Goal: Task Accomplishment & Management: Use online tool/utility

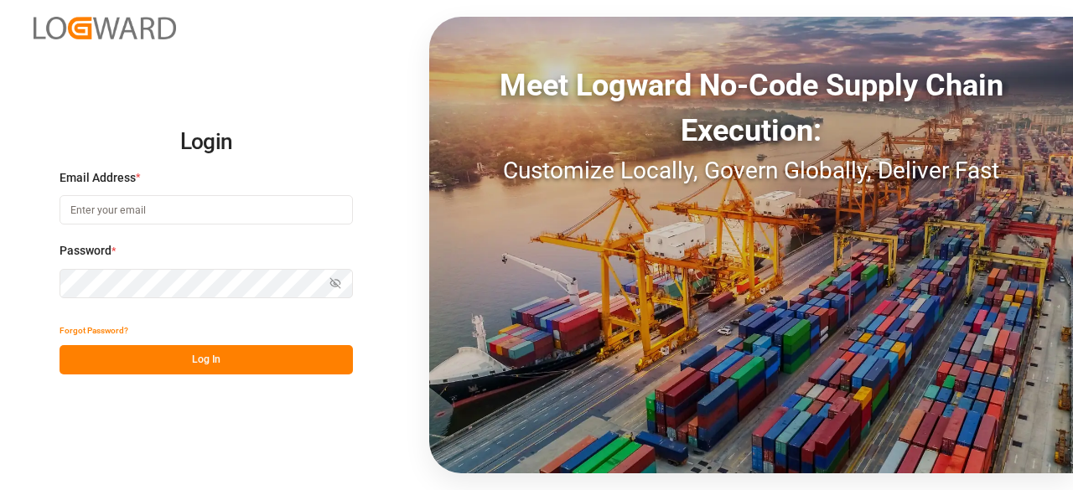
type input "[PERSON_NAME][EMAIL_ADDRESS][PERSON_NAME][DOMAIN_NAME]"
click at [216, 355] on button "Log In" at bounding box center [206, 359] width 293 height 29
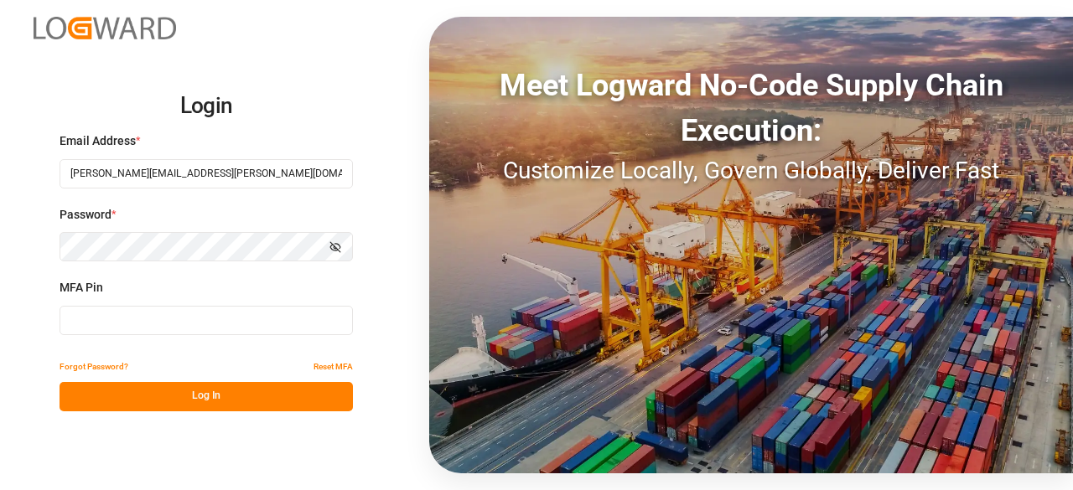
click at [239, 314] on input at bounding box center [206, 320] width 293 height 29
type input "674752"
click at [240, 392] on button "Log In" at bounding box center [206, 396] width 293 height 29
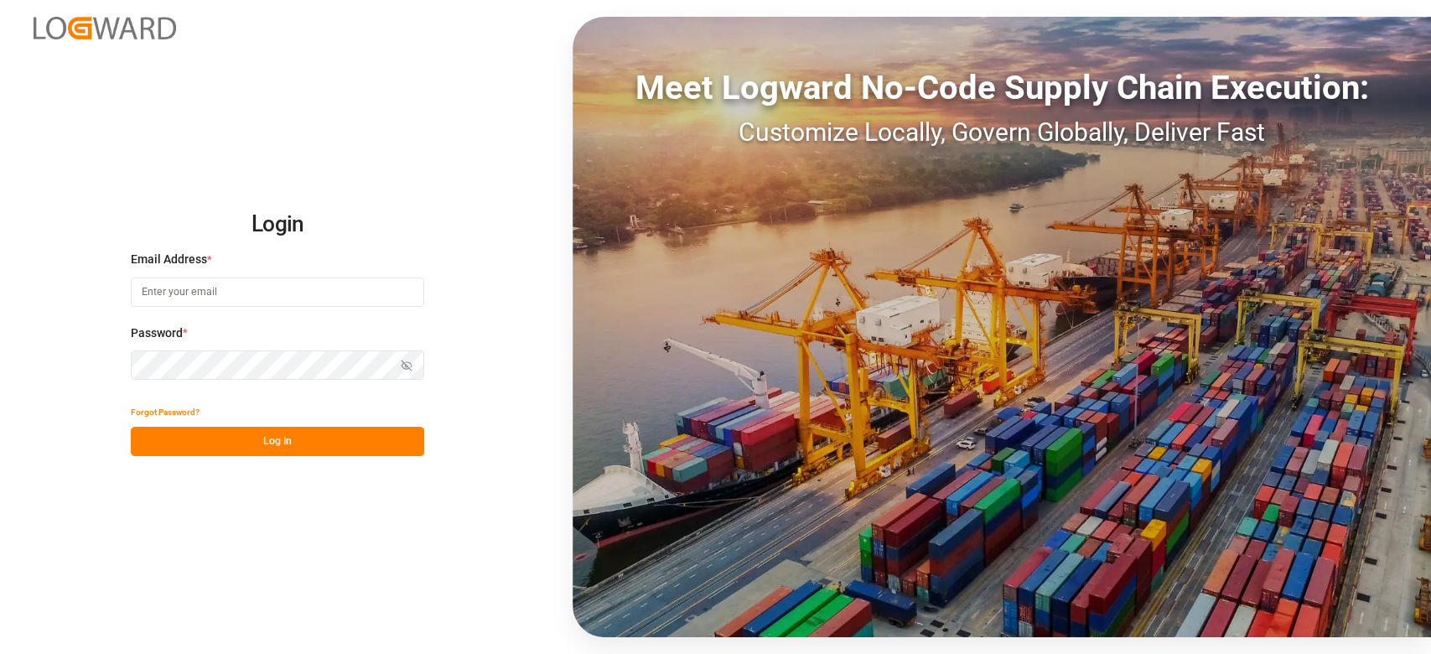
type input "[PERSON_NAME][EMAIL_ADDRESS][PERSON_NAME][DOMAIN_NAME]"
click at [288, 441] on button "Log In" at bounding box center [277, 441] width 293 height 29
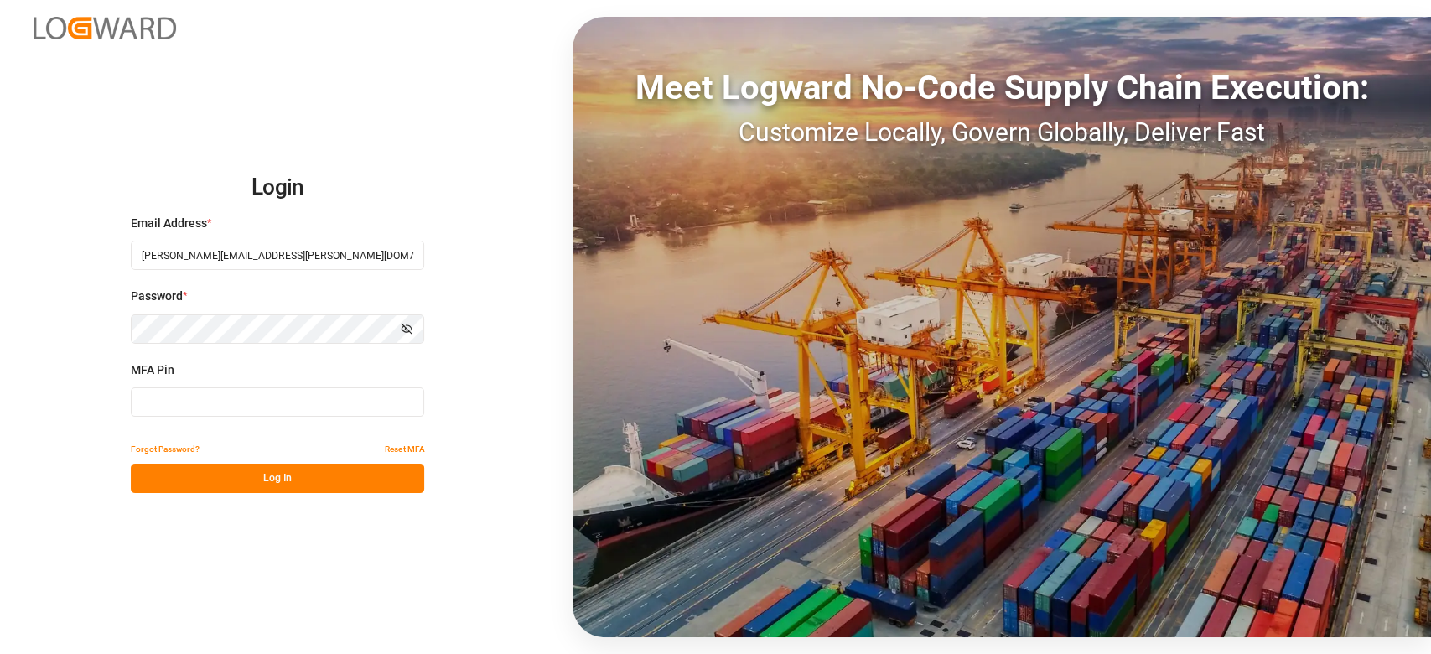
click at [175, 400] on input at bounding box center [277, 401] width 293 height 29
type input "766265"
click at [263, 473] on button "Log In" at bounding box center [277, 478] width 293 height 29
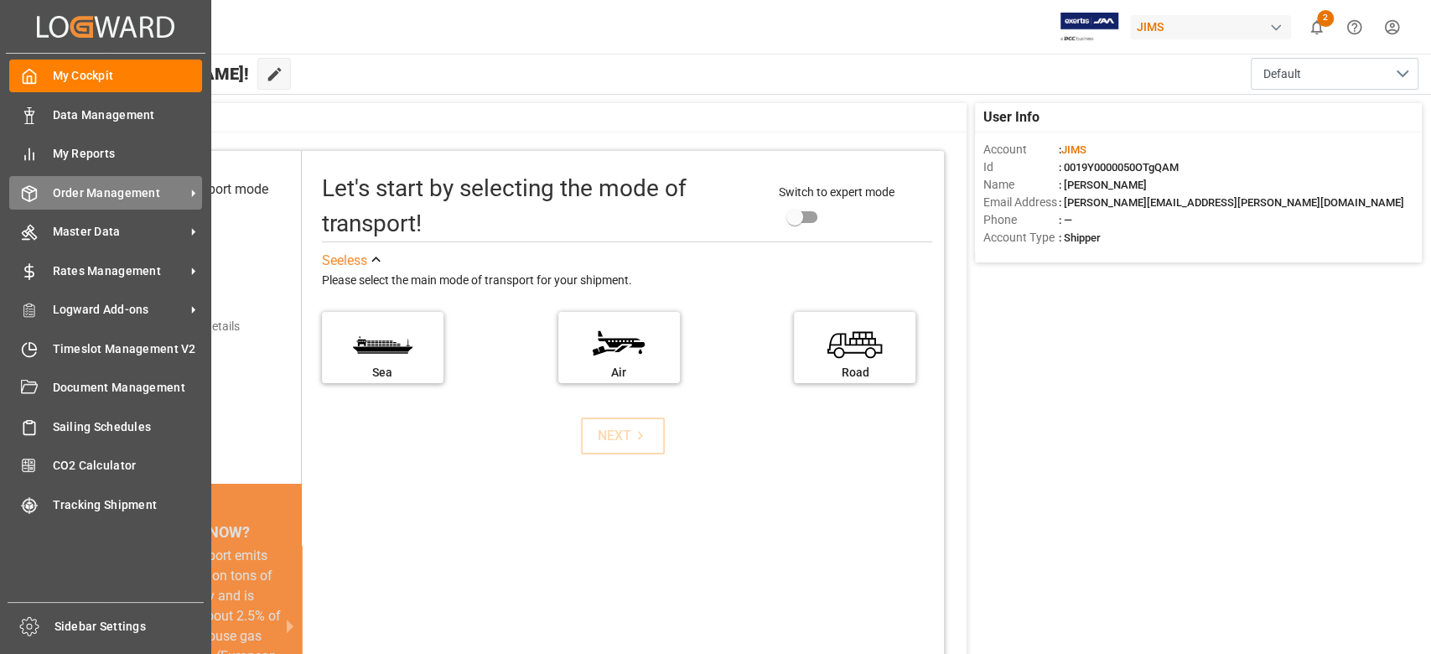
click at [87, 188] on span "Order Management" at bounding box center [119, 193] width 132 height 18
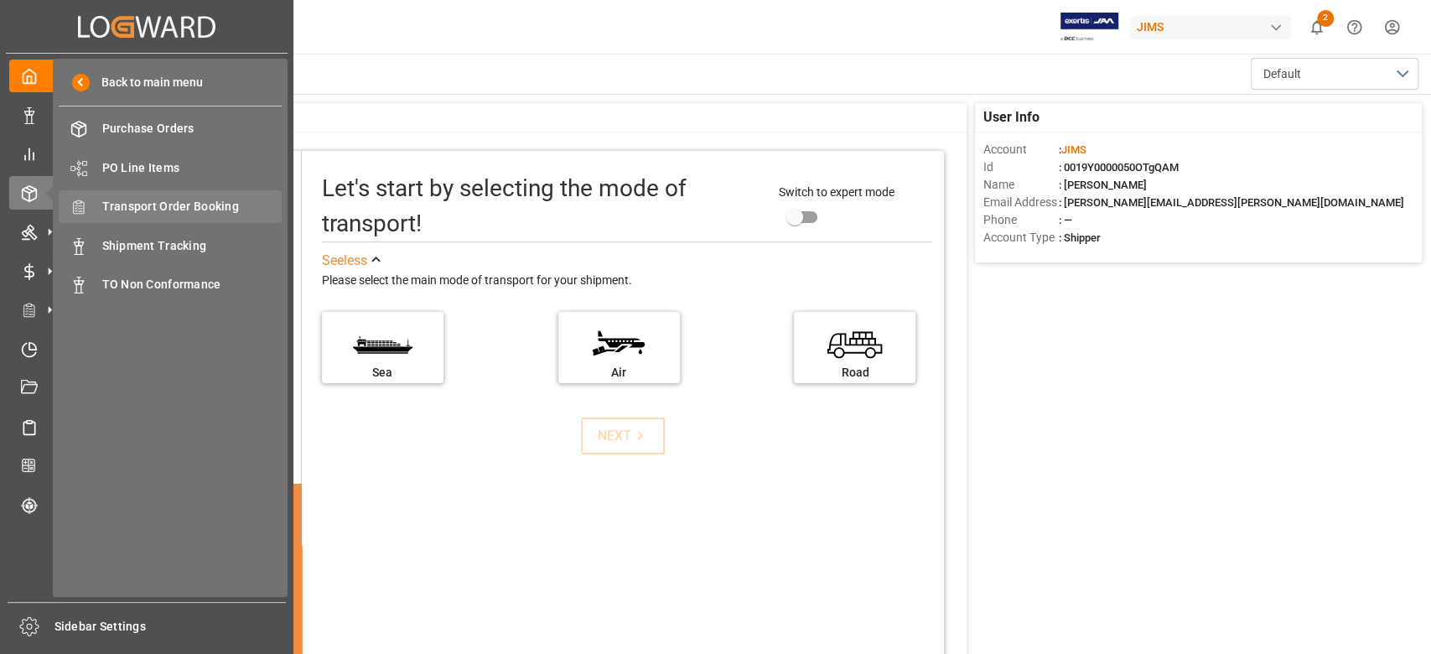
click at [232, 211] on span "Transport Order Booking" at bounding box center [192, 207] width 180 height 18
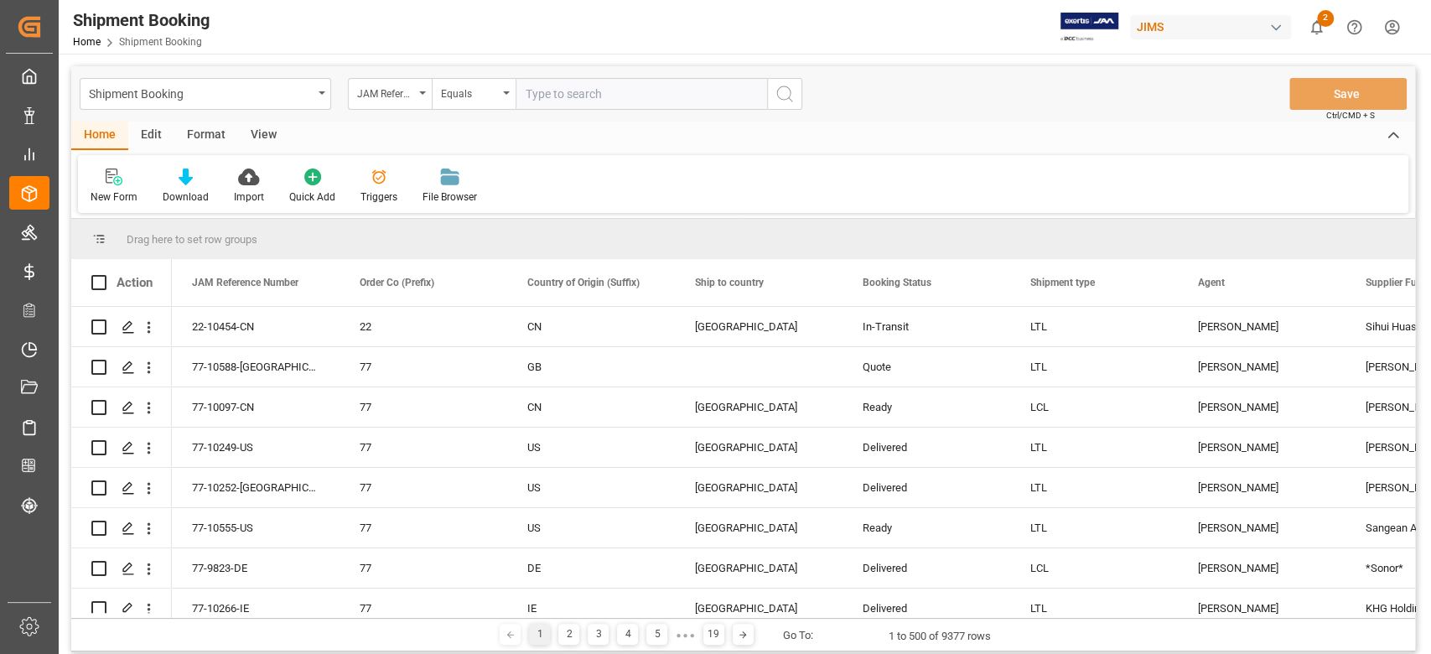
click at [584, 96] on input "text" at bounding box center [642, 94] width 252 height 32
paste input "77-10554-ID"
type input "77-10554-ID"
click at [780, 97] on icon "search button" at bounding box center [785, 94] width 20 height 20
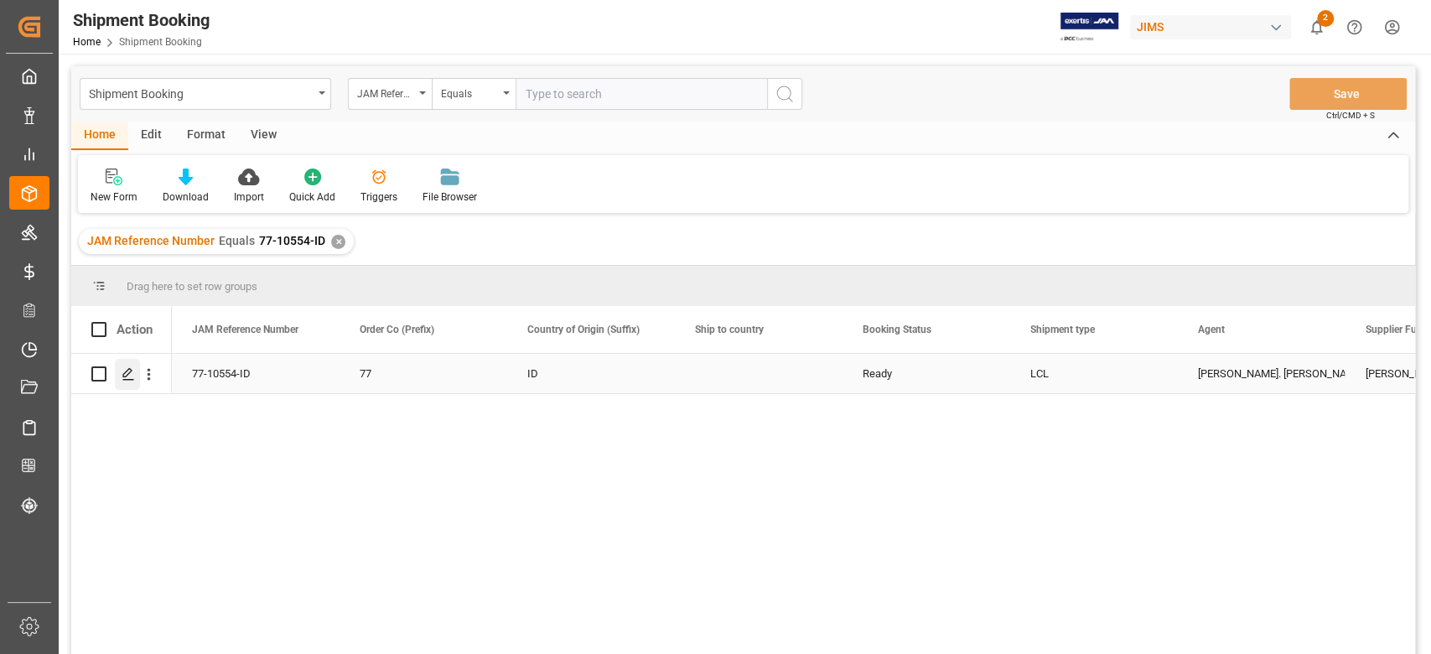
click at [130, 369] on polygon "Press SPACE to select this row." at bounding box center [127, 373] width 8 height 8
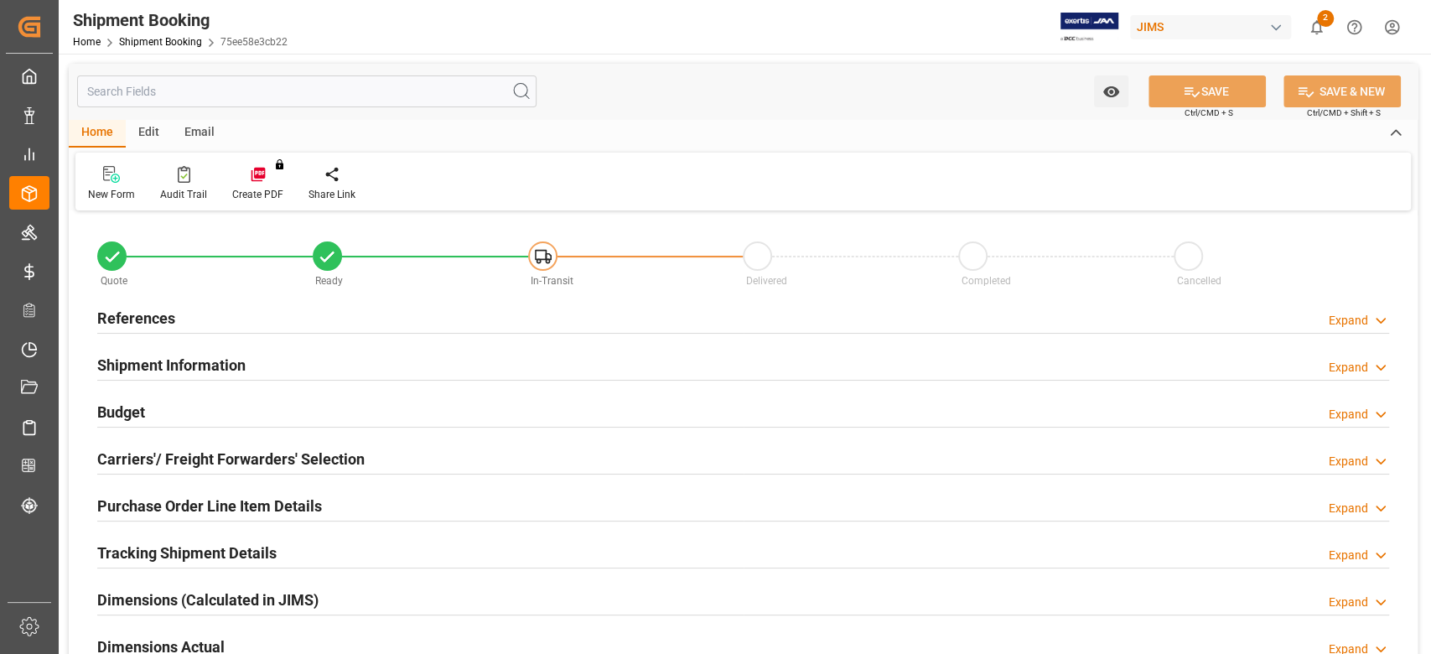
type input "0"
type input "30-08-2025"
click at [152, 320] on h2 "References" at bounding box center [136, 318] width 78 height 23
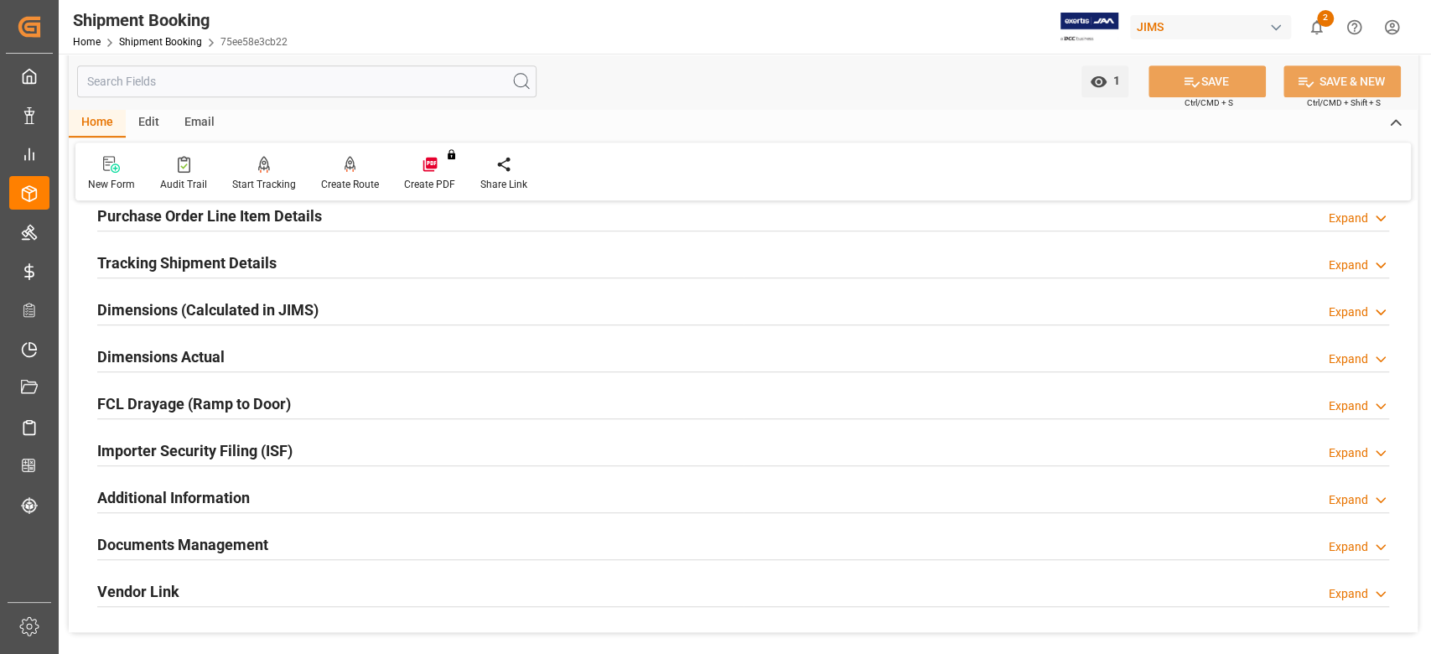
scroll to position [671, 0]
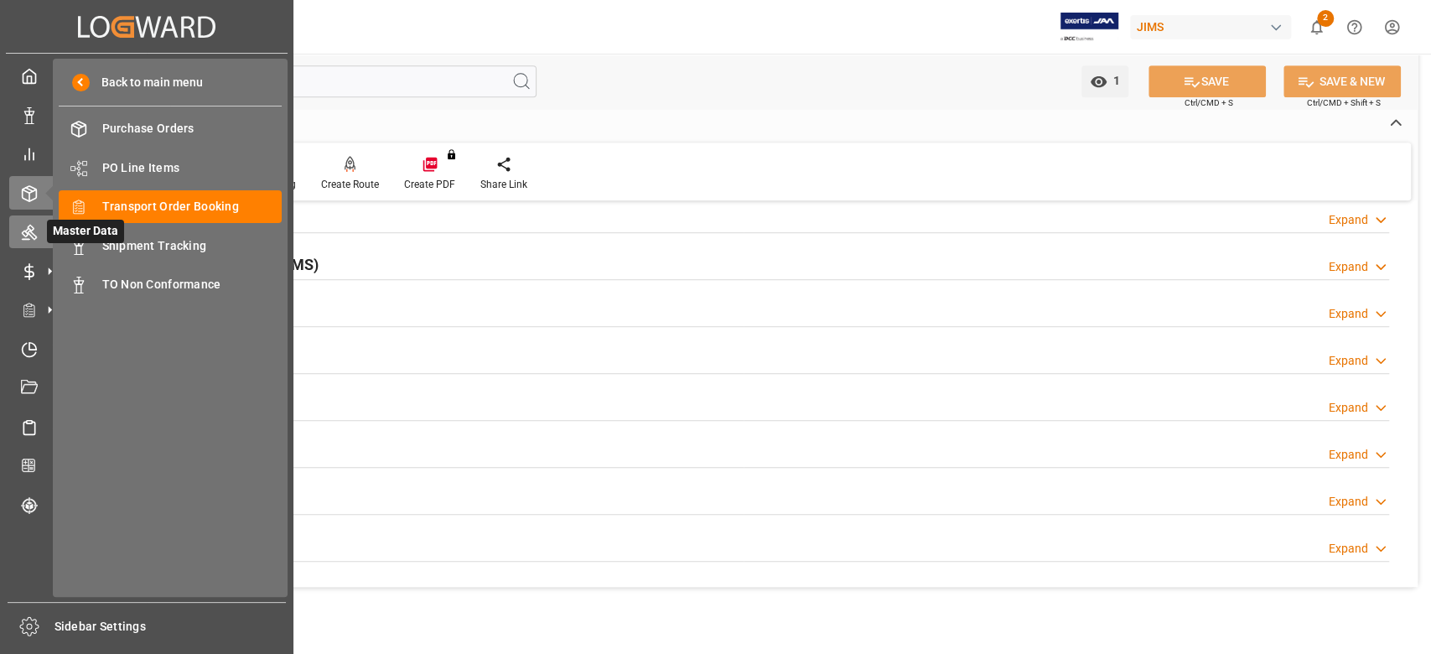
click at [33, 233] on icon at bounding box center [29, 233] width 15 height 15
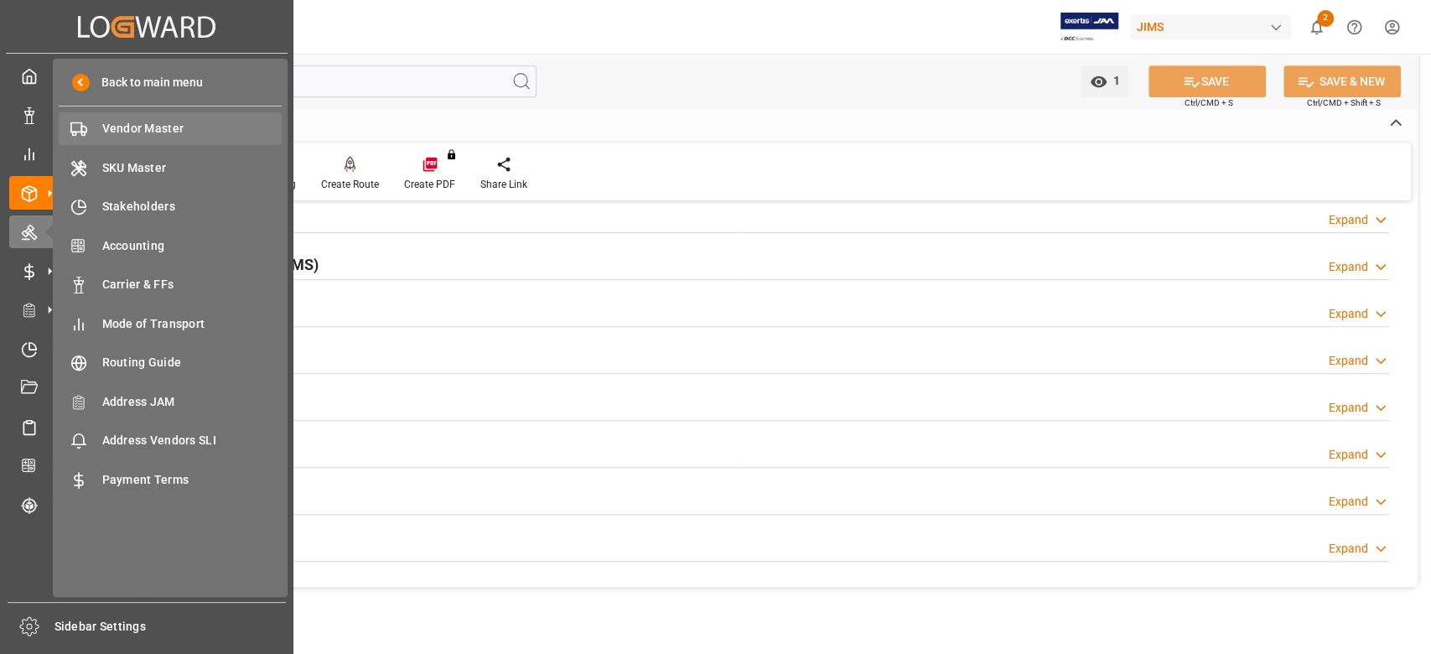
drag, startPoint x: 33, startPoint y: 233, endPoint x: 150, endPoint y: 131, distance: 155.7
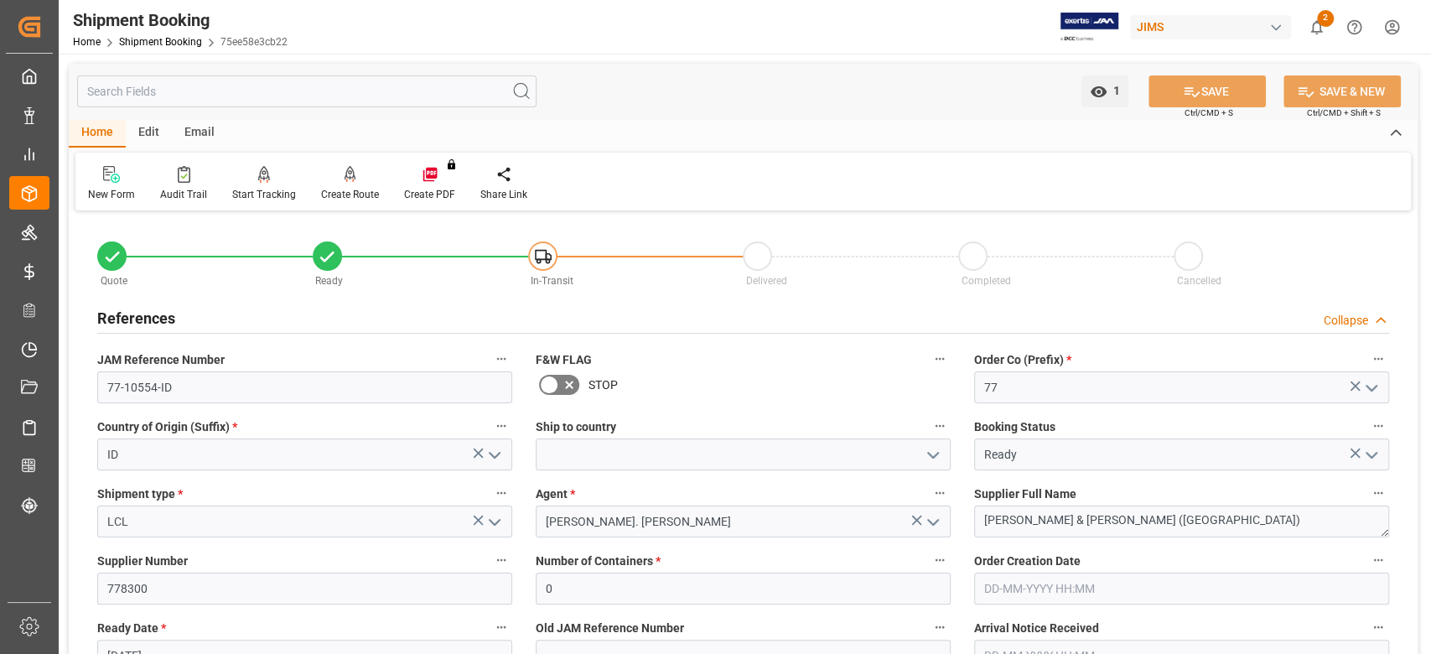
scroll to position [223, 0]
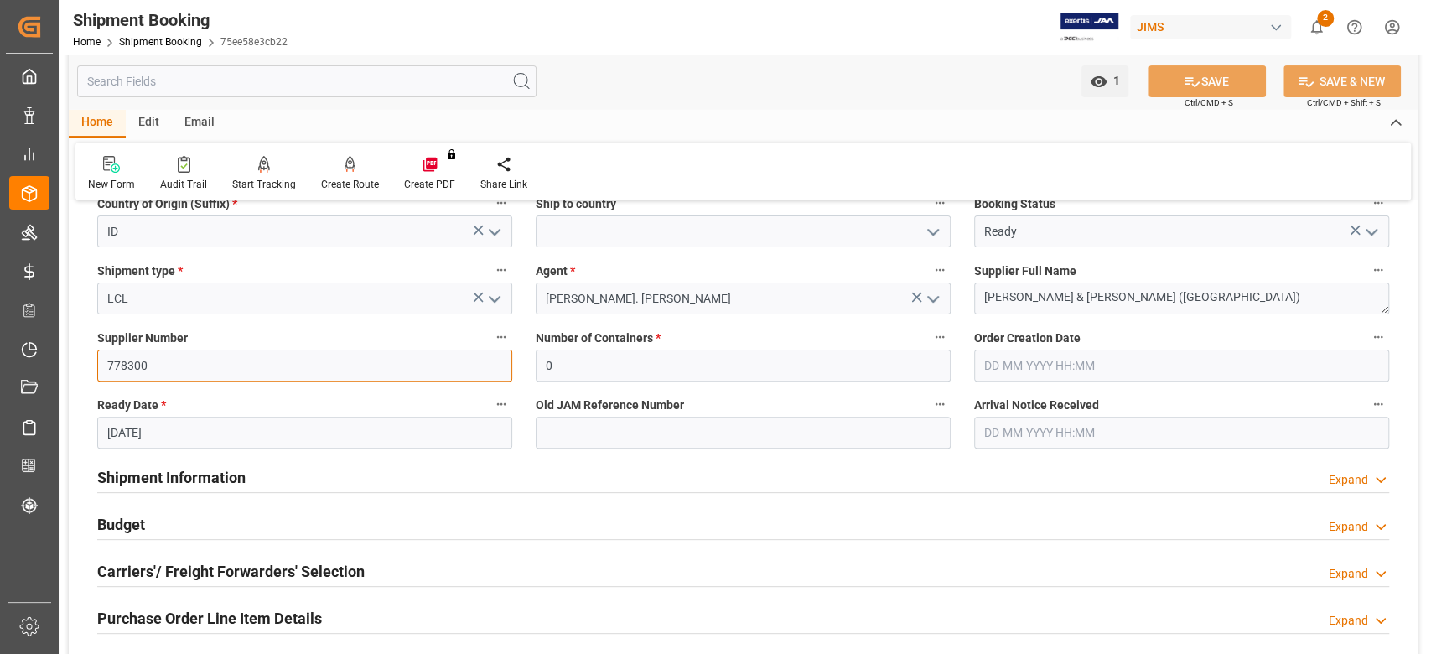
click at [176, 369] on input "778300" at bounding box center [304, 366] width 415 height 32
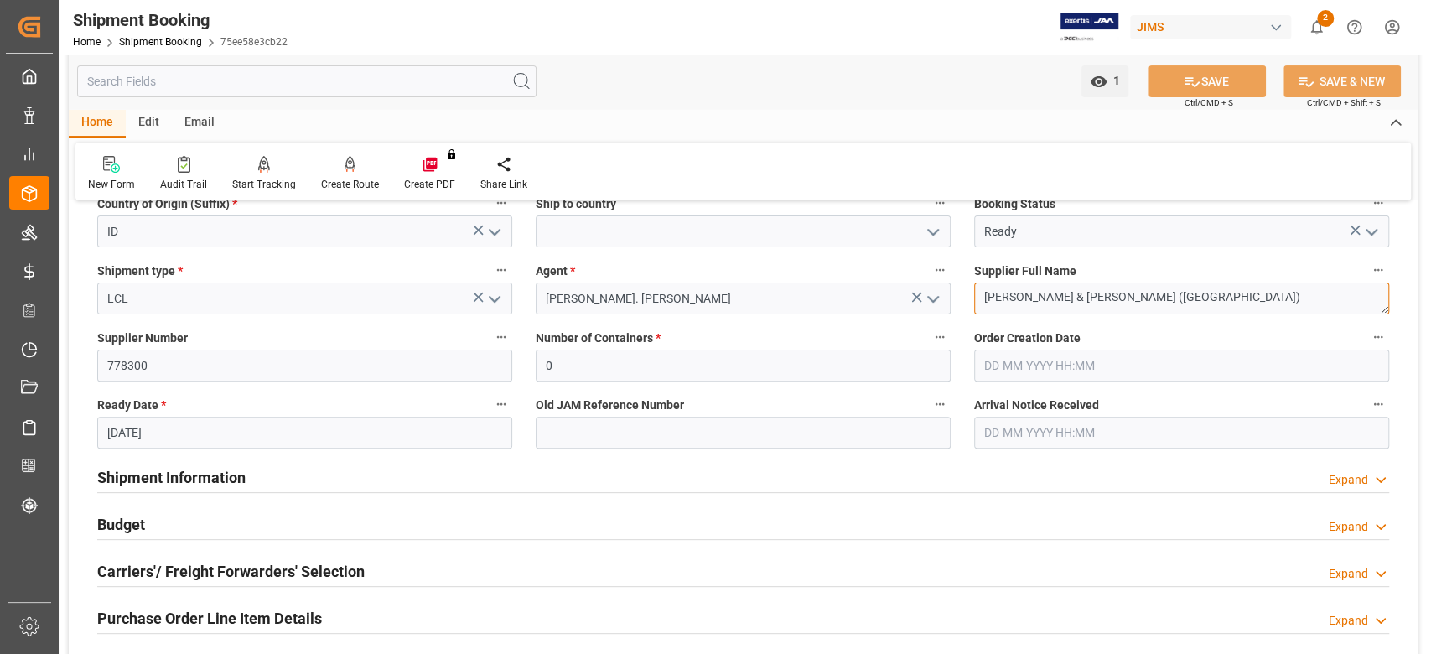
click at [1148, 288] on textarea "Barnes & Mullins (Indonesia)" at bounding box center [1181, 299] width 415 height 32
drag, startPoint x: 1145, startPoint y: 293, endPoint x: 973, endPoint y: 278, distance: 173.4
click at [973, 278] on div "Supplier Full Name Barnes & Mullins (Indonesia)" at bounding box center [1181, 286] width 438 height 67
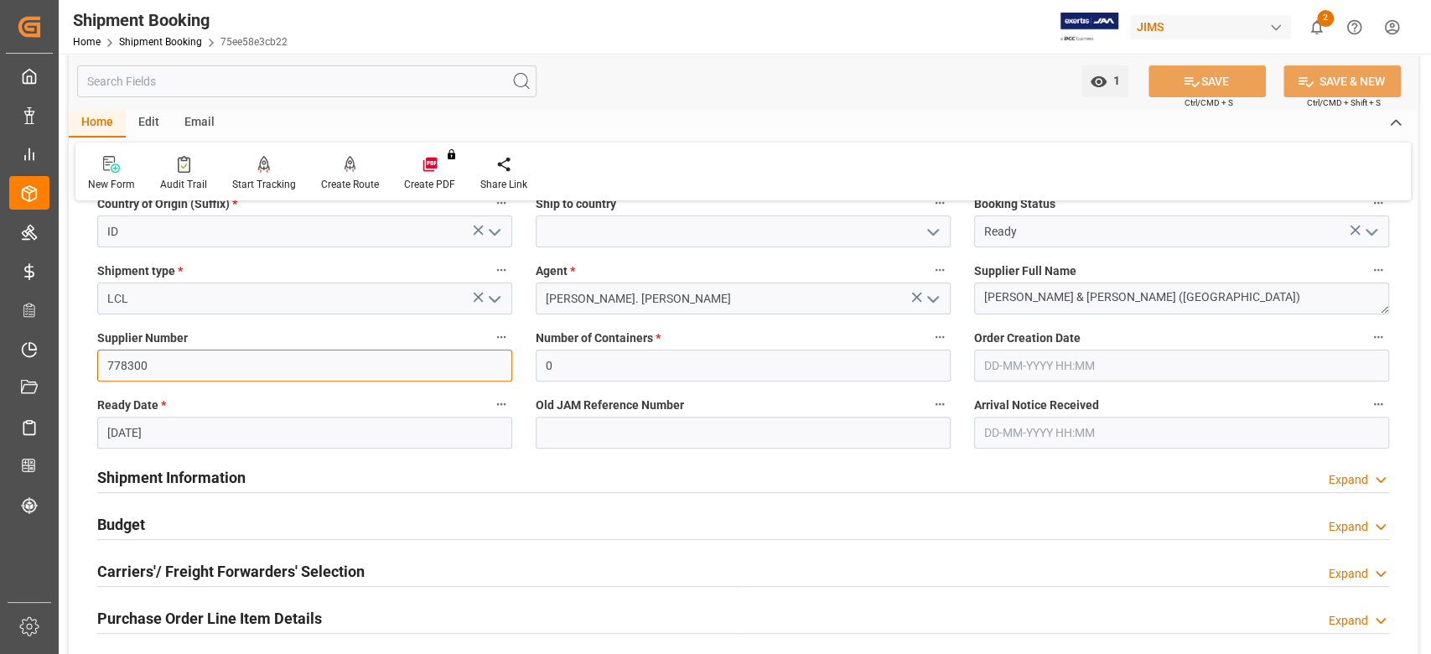
click at [129, 364] on input "778300" at bounding box center [304, 366] width 415 height 32
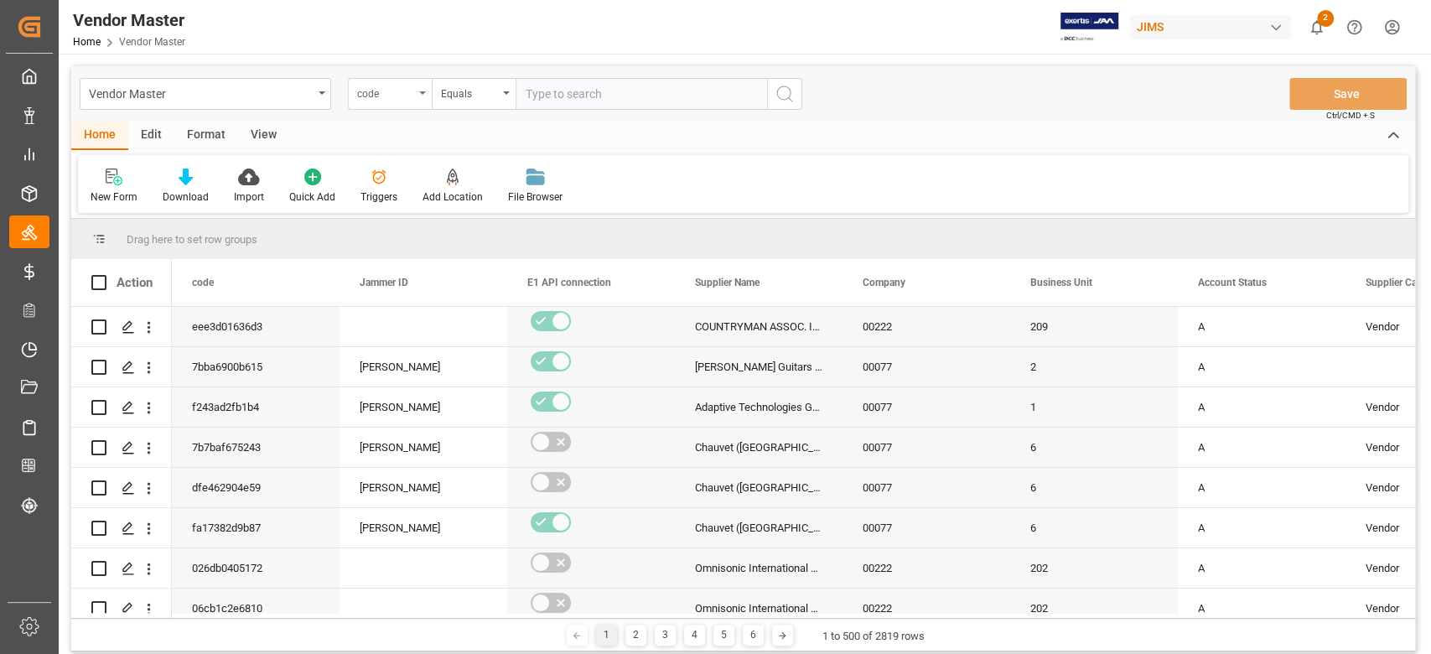
click at [425, 92] on icon "open menu" at bounding box center [422, 92] width 7 height 3
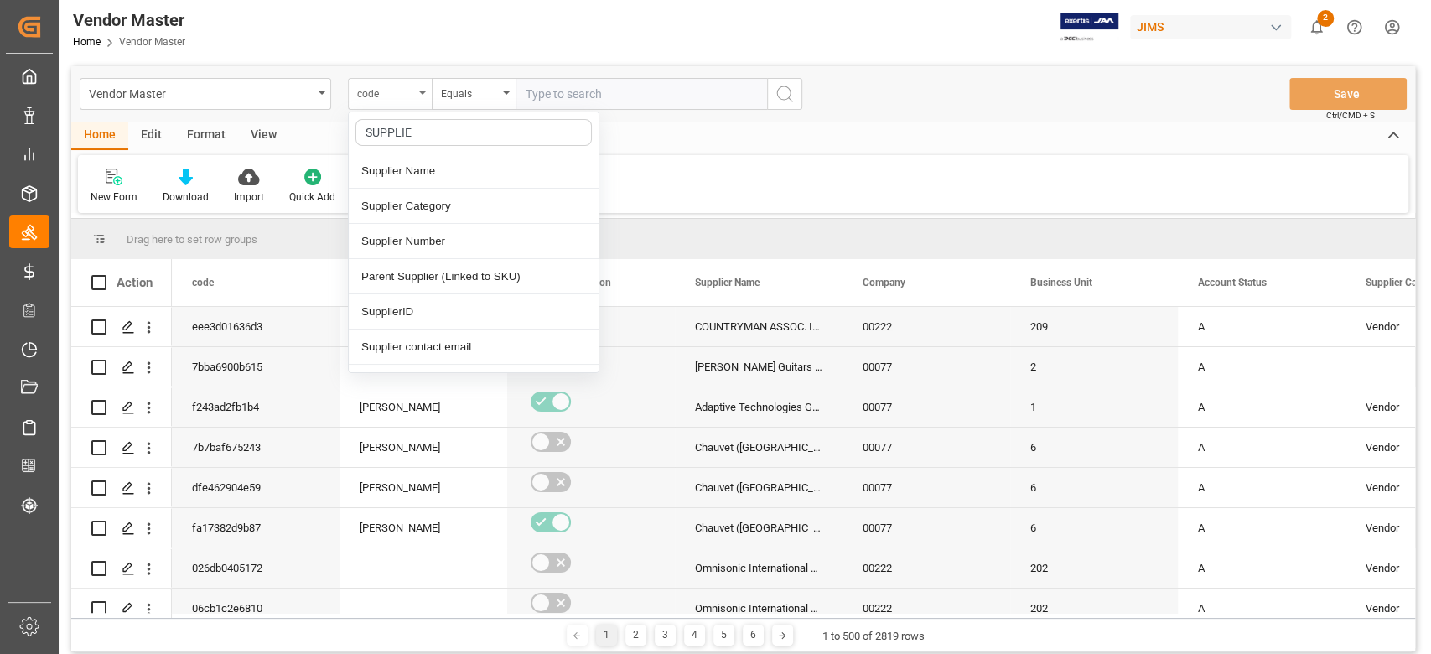
type input "SUPPLIER"
click at [412, 234] on div "Supplier Number" at bounding box center [474, 241] width 250 height 35
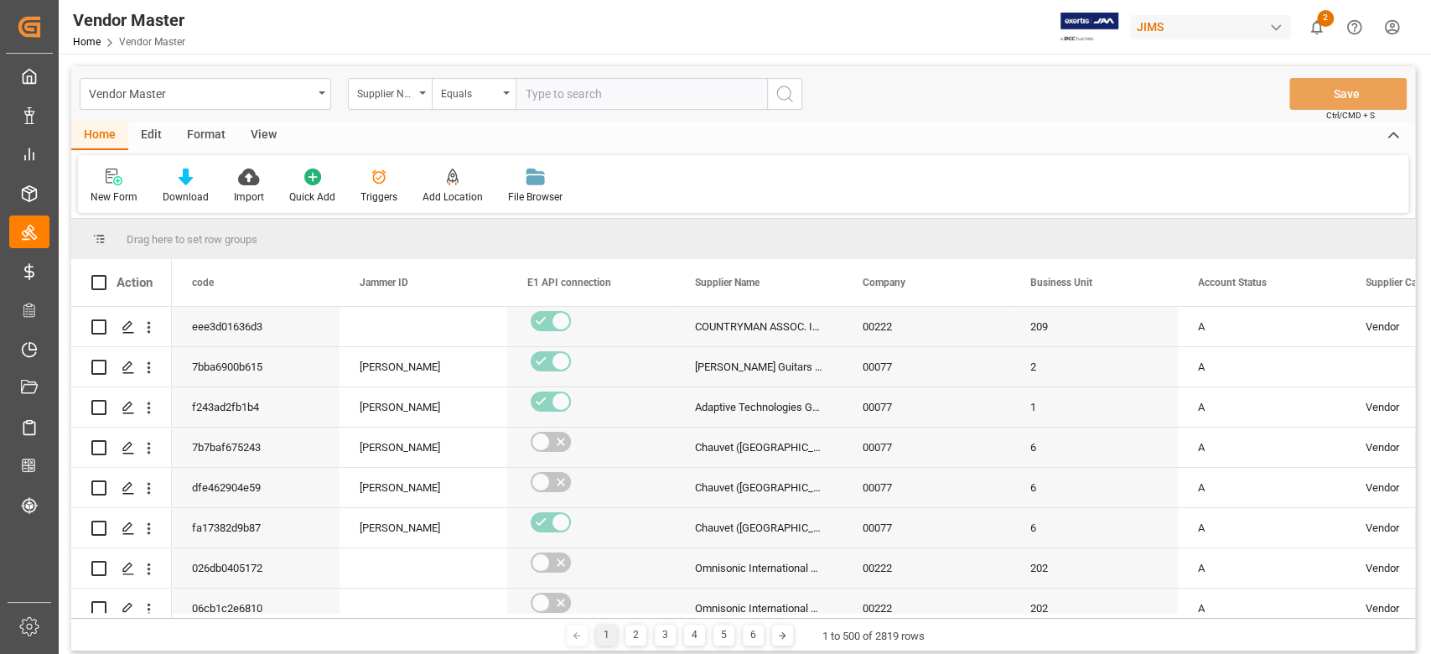
click at [596, 100] on input "text" at bounding box center [642, 94] width 252 height 32
paste input "778300"
type input "778300"
click at [787, 99] on icon "search button" at bounding box center [785, 94] width 20 height 20
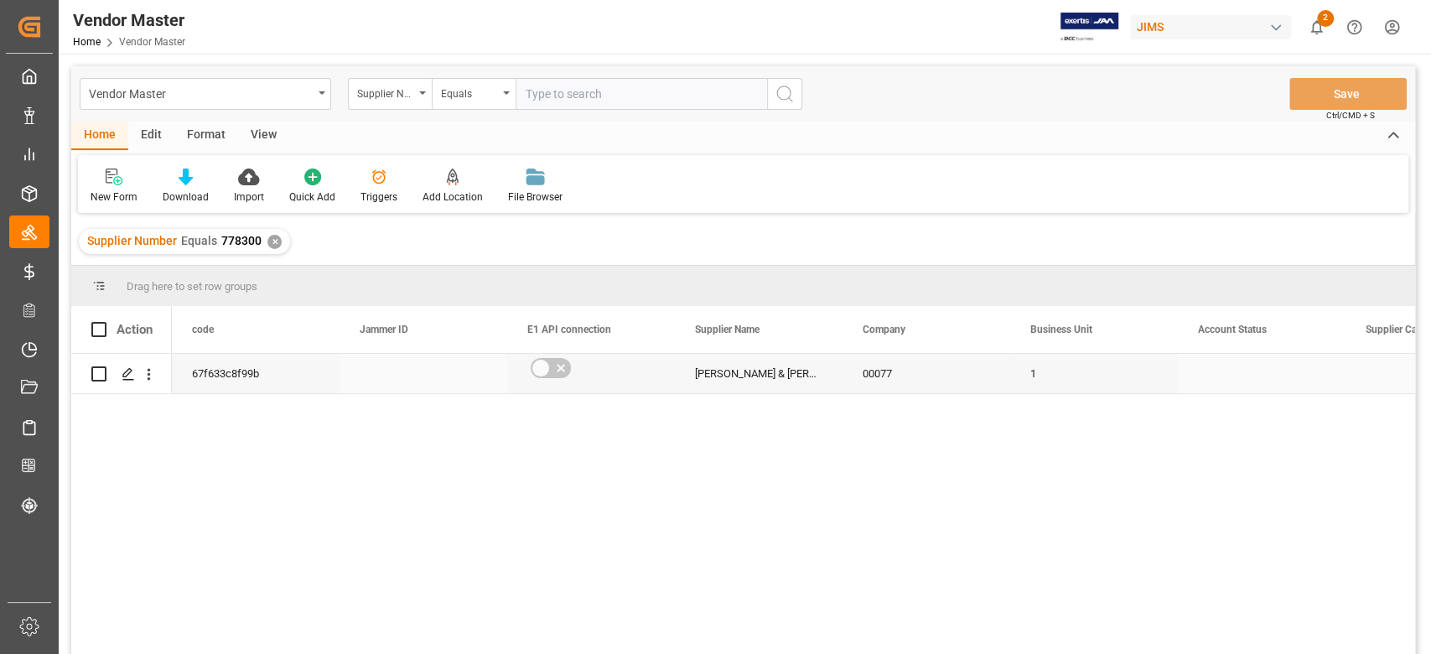
click at [1010, 392] on div "1" at bounding box center [1094, 373] width 168 height 39
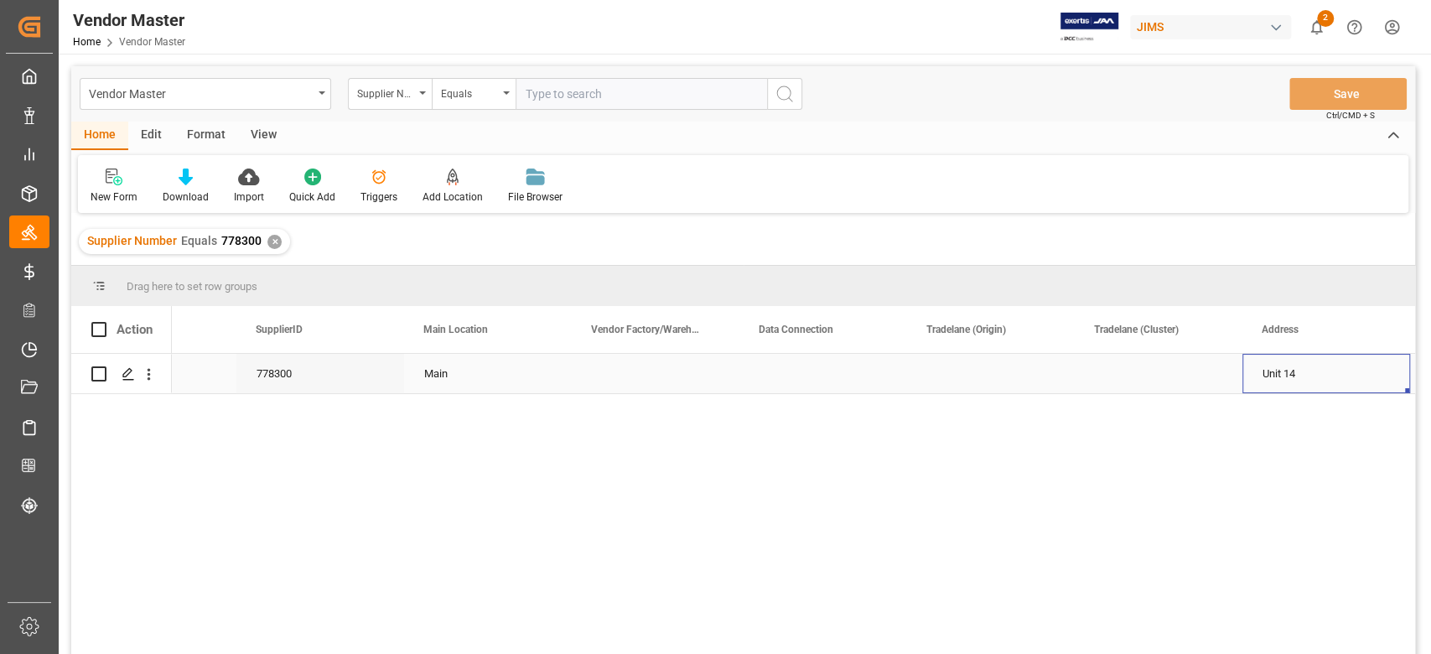
scroll to position [0, 2451]
